Goal: Navigation & Orientation: Find specific page/section

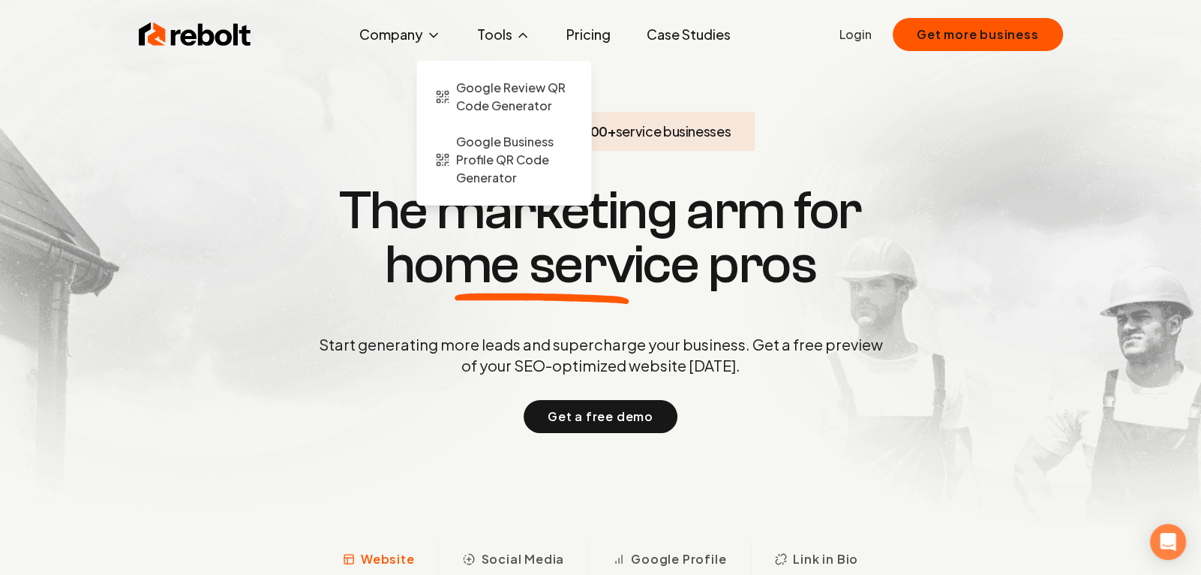
click at [491, 35] on button "Tools" at bounding box center [503, 35] width 77 height 30
click at [508, 89] on span "Google Review QR Code Generator" at bounding box center [514, 97] width 117 height 36
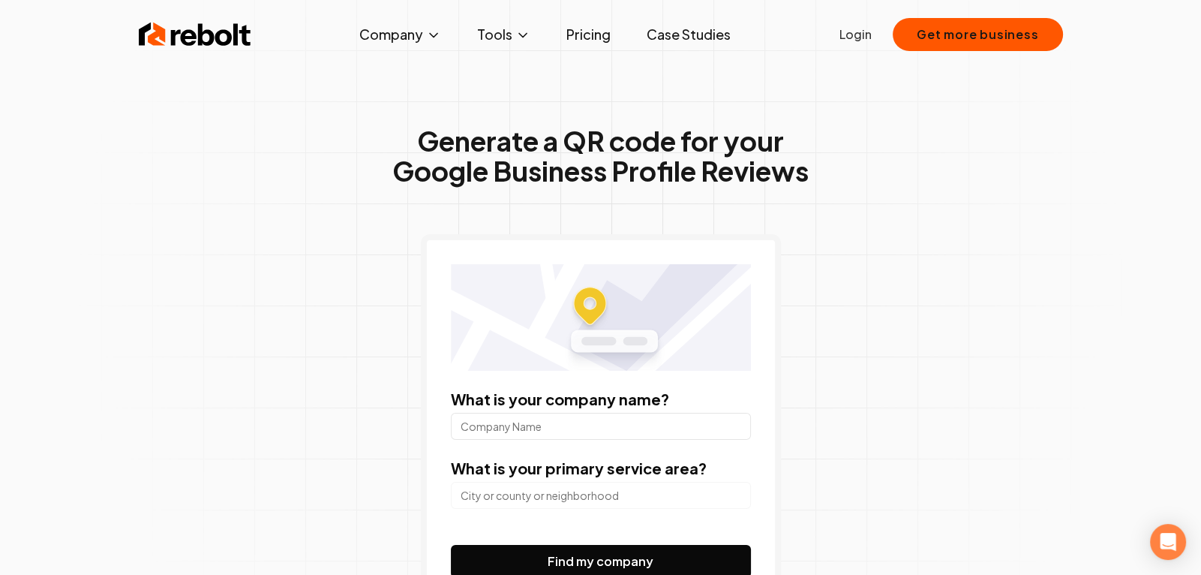
click at [579, 35] on link "Pricing" at bounding box center [589, 35] width 68 height 30
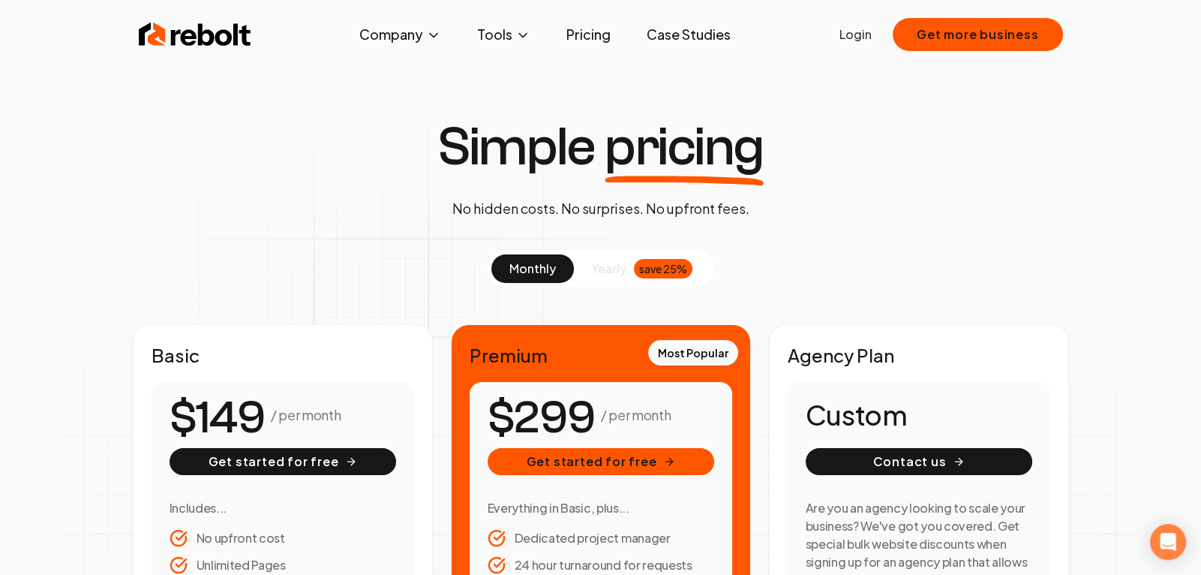
click at [675, 28] on link "Case Studies" at bounding box center [689, 35] width 108 height 30
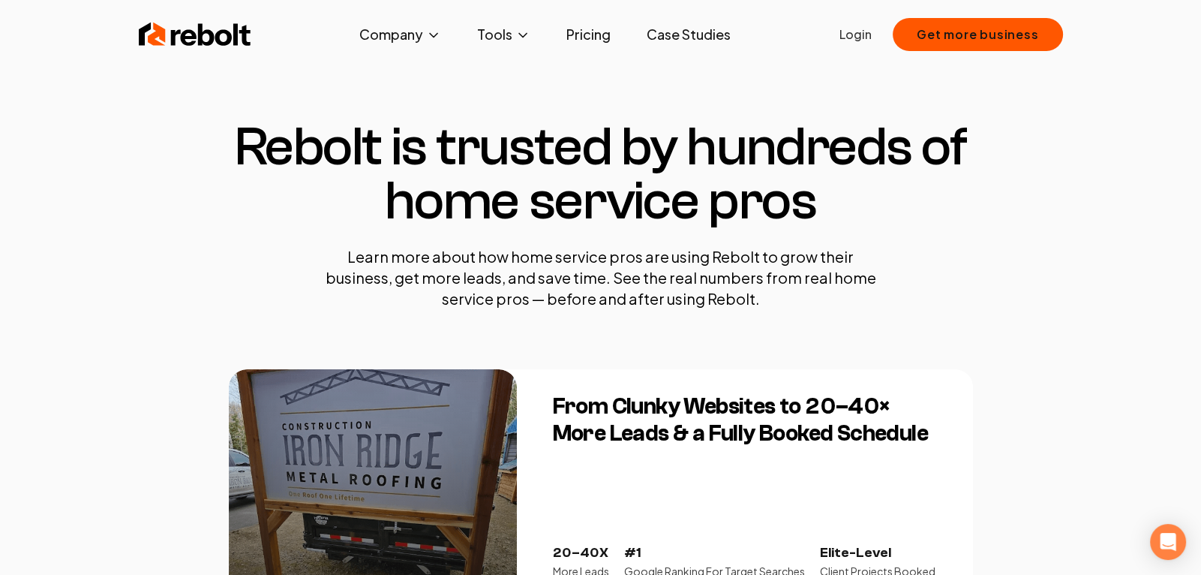
click at [710, 28] on link "Case Studies" at bounding box center [689, 35] width 108 height 30
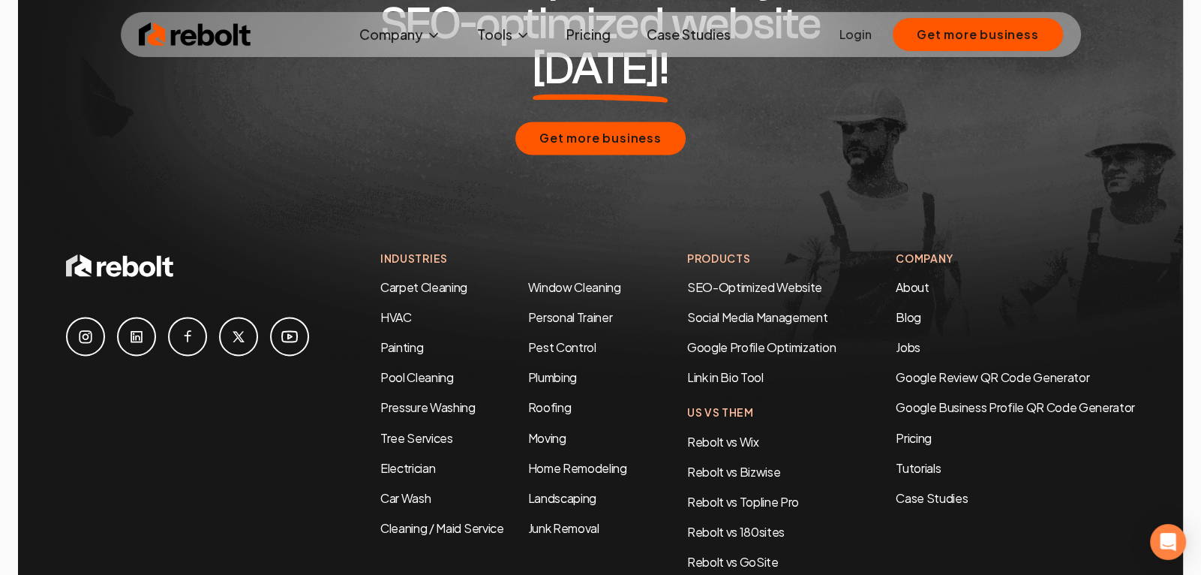
scroll to position [3285, 0]
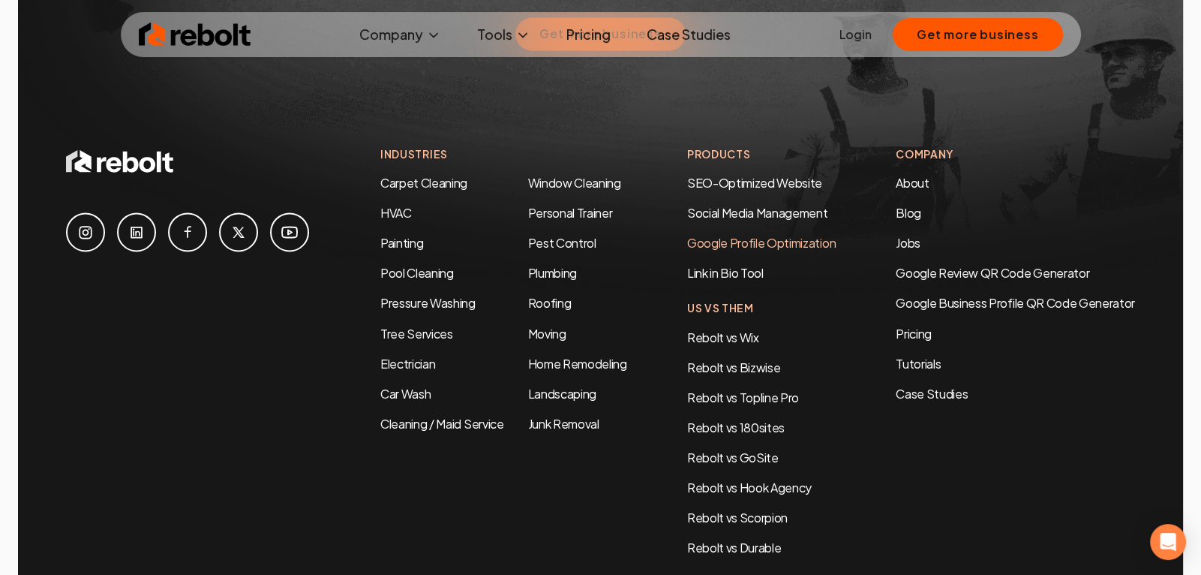
click at [732, 235] on link "Google Profile Optimization" at bounding box center [761, 243] width 149 height 16
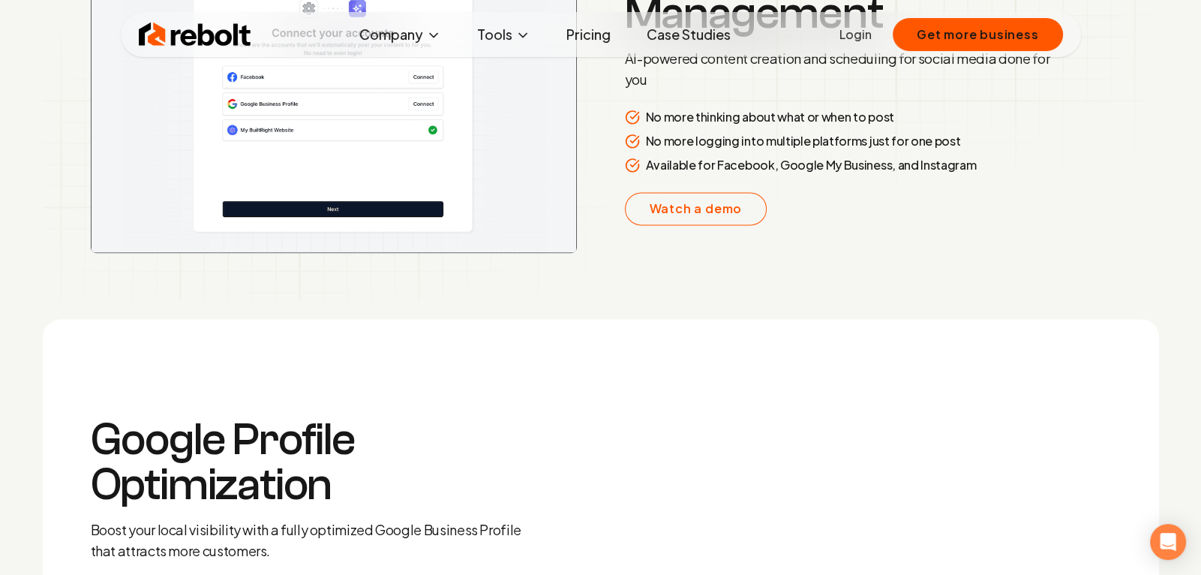
scroll to position [2892, 0]
